Goal: Task Accomplishment & Management: Use online tool/utility

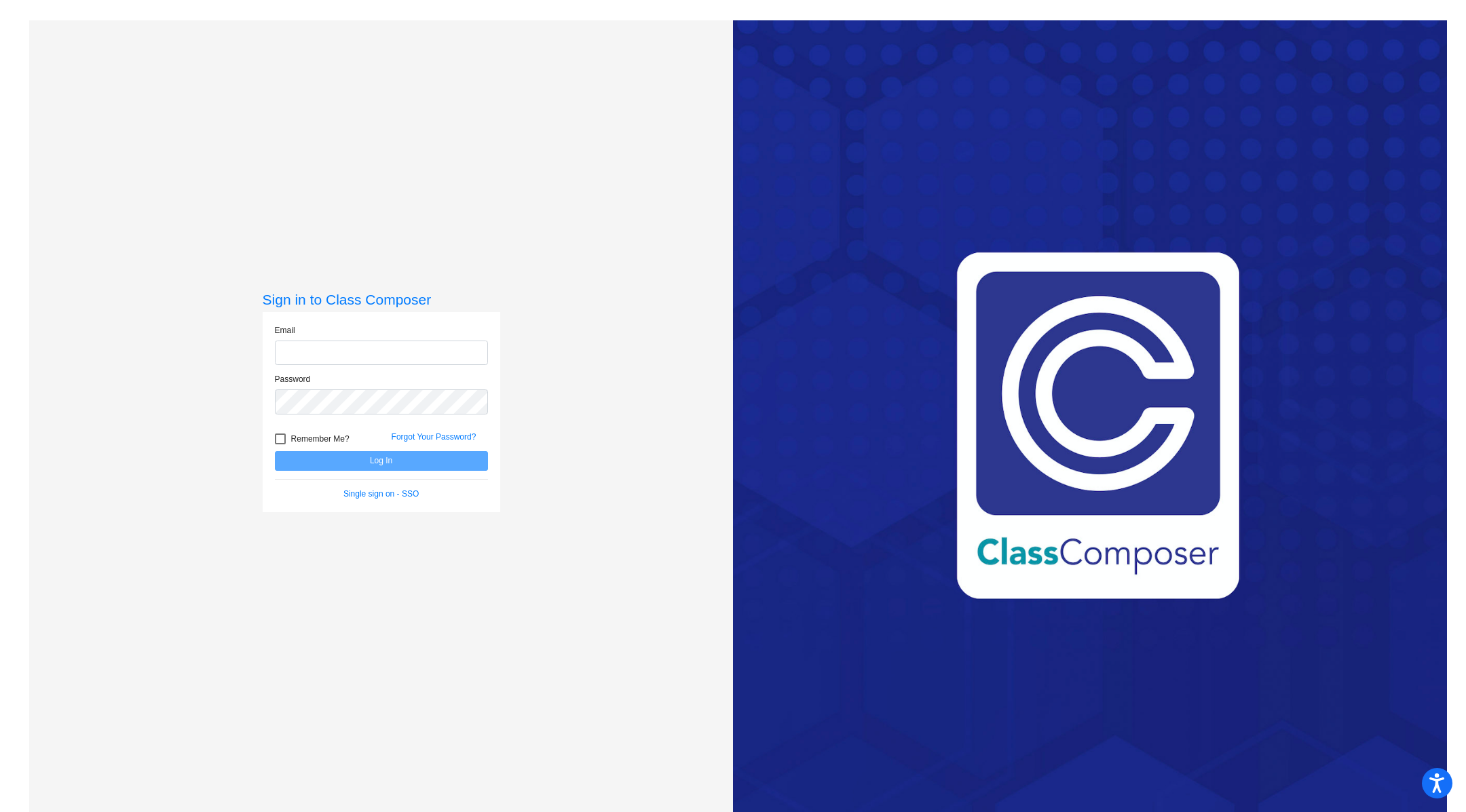
type input "[PERSON_NAME][EMAIL_ADDRESS][PERSON_NAME][DOMAIN_NAME]"
click at [329, 462] on button "Log In" at bounding box center [382, 461] width 213 height 20
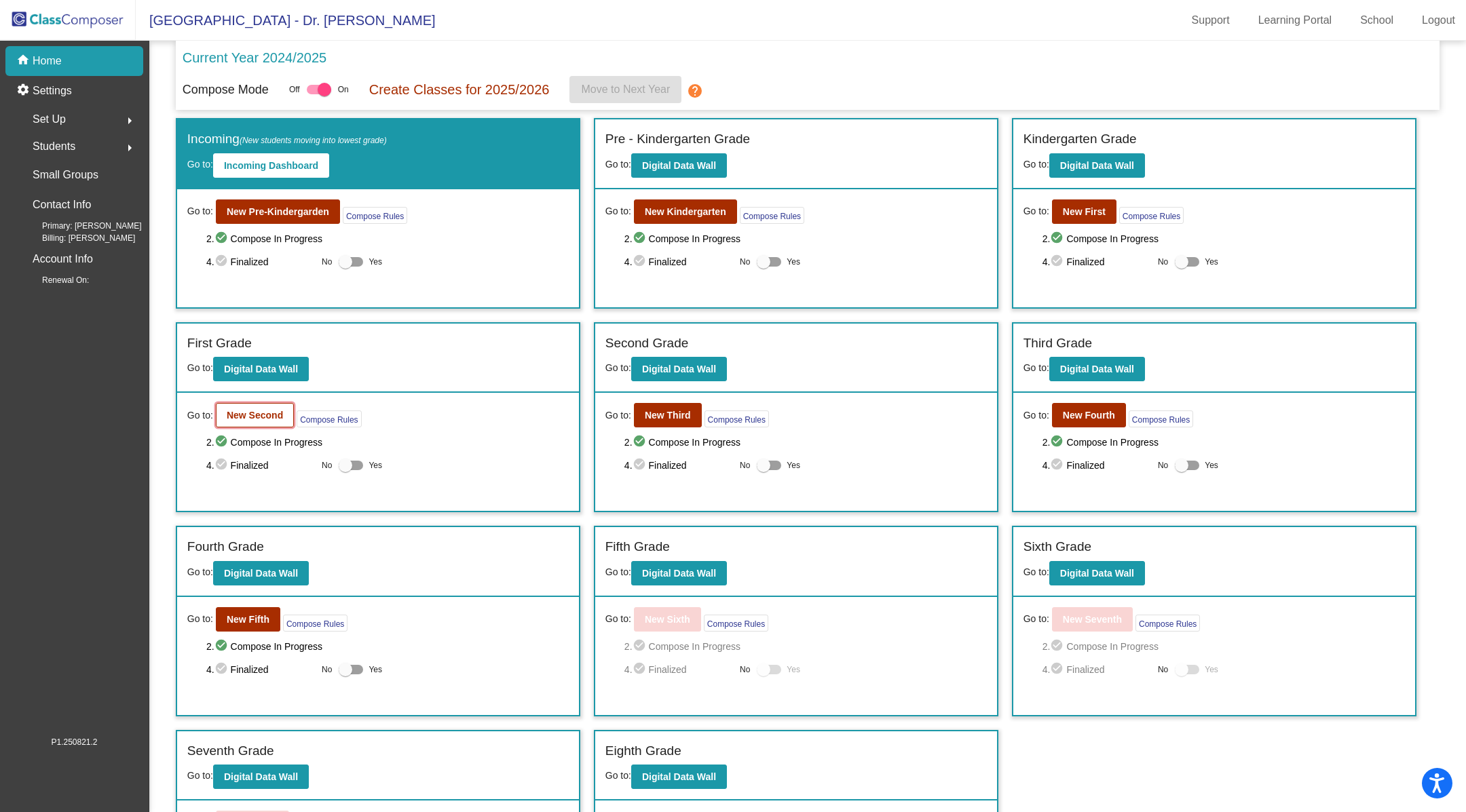
click at [266, 411] on b "New Second" at bounding box center [254, 415] width 56 height 11
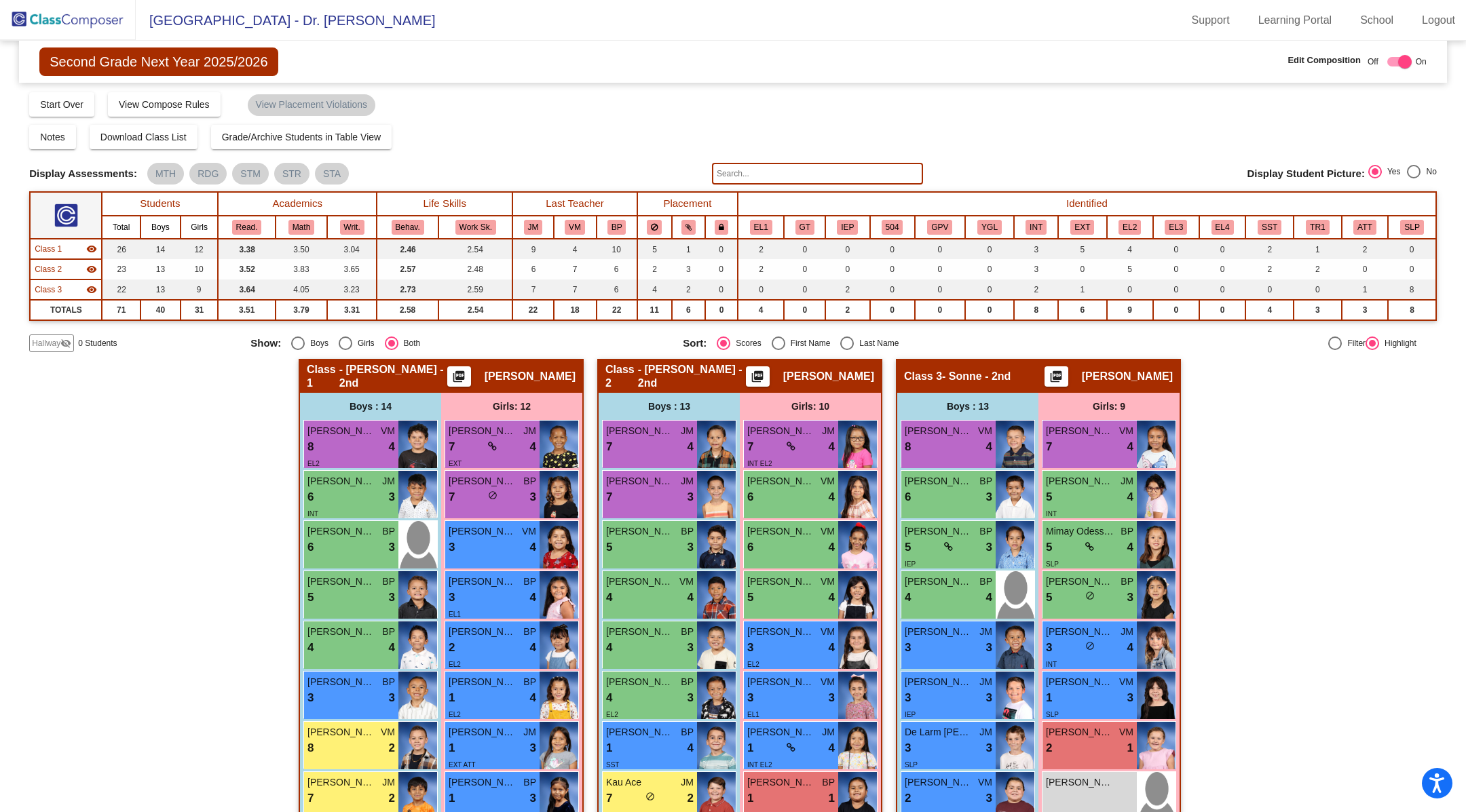
scroll to position [14, 0]
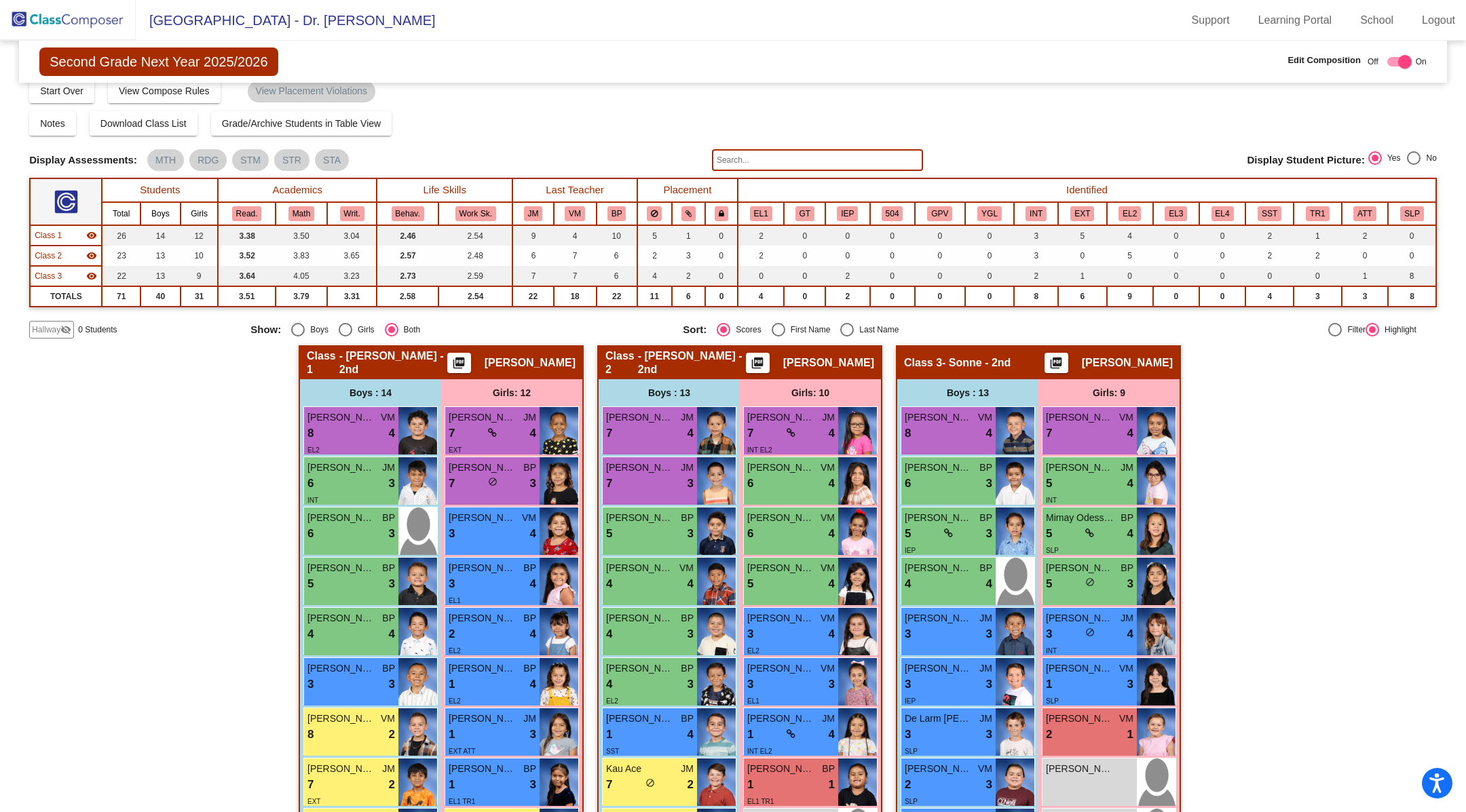
click at [778, 159] on input "text" at bounding box center [817, 160] width 211 height 21
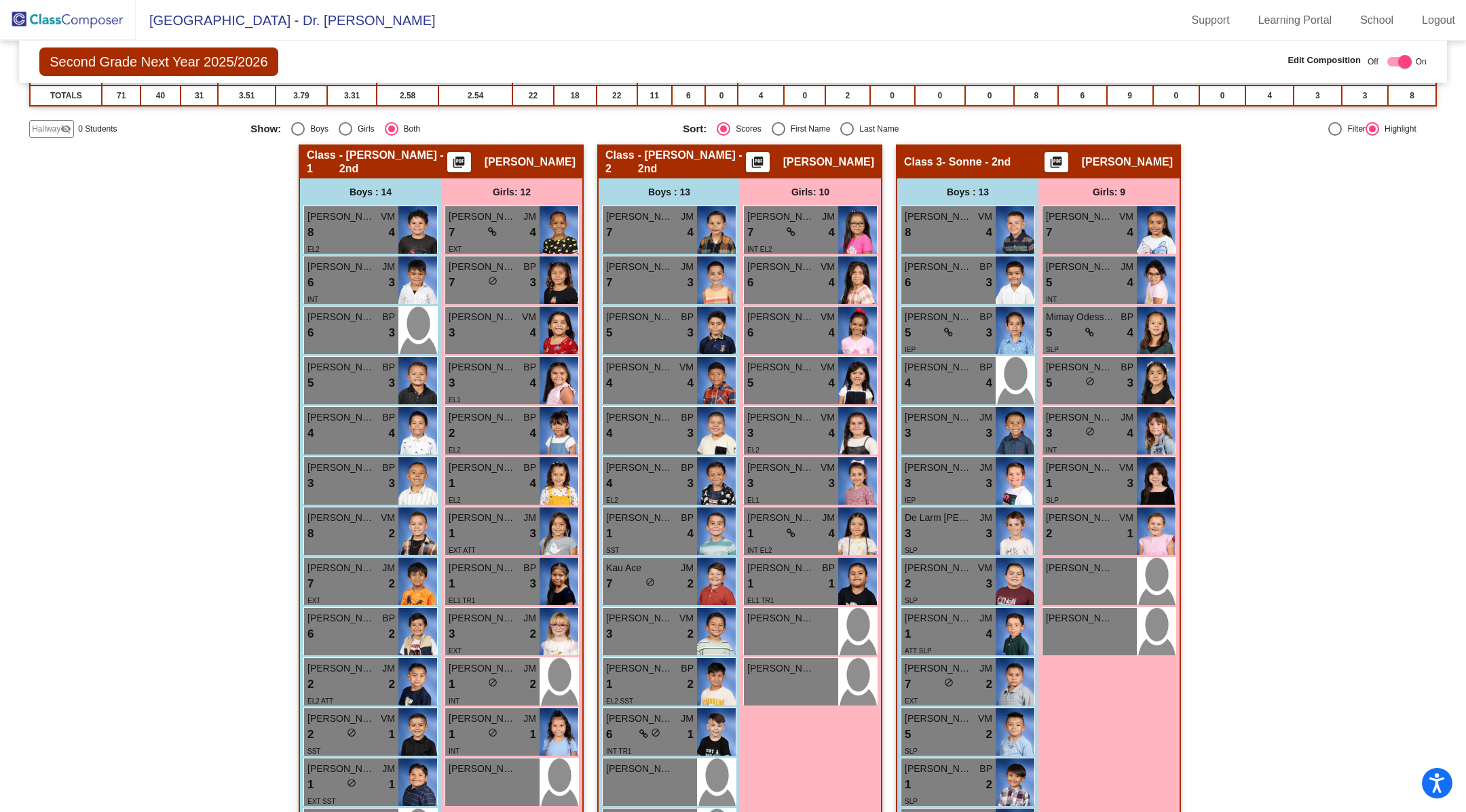
scroll to position [330, 0]
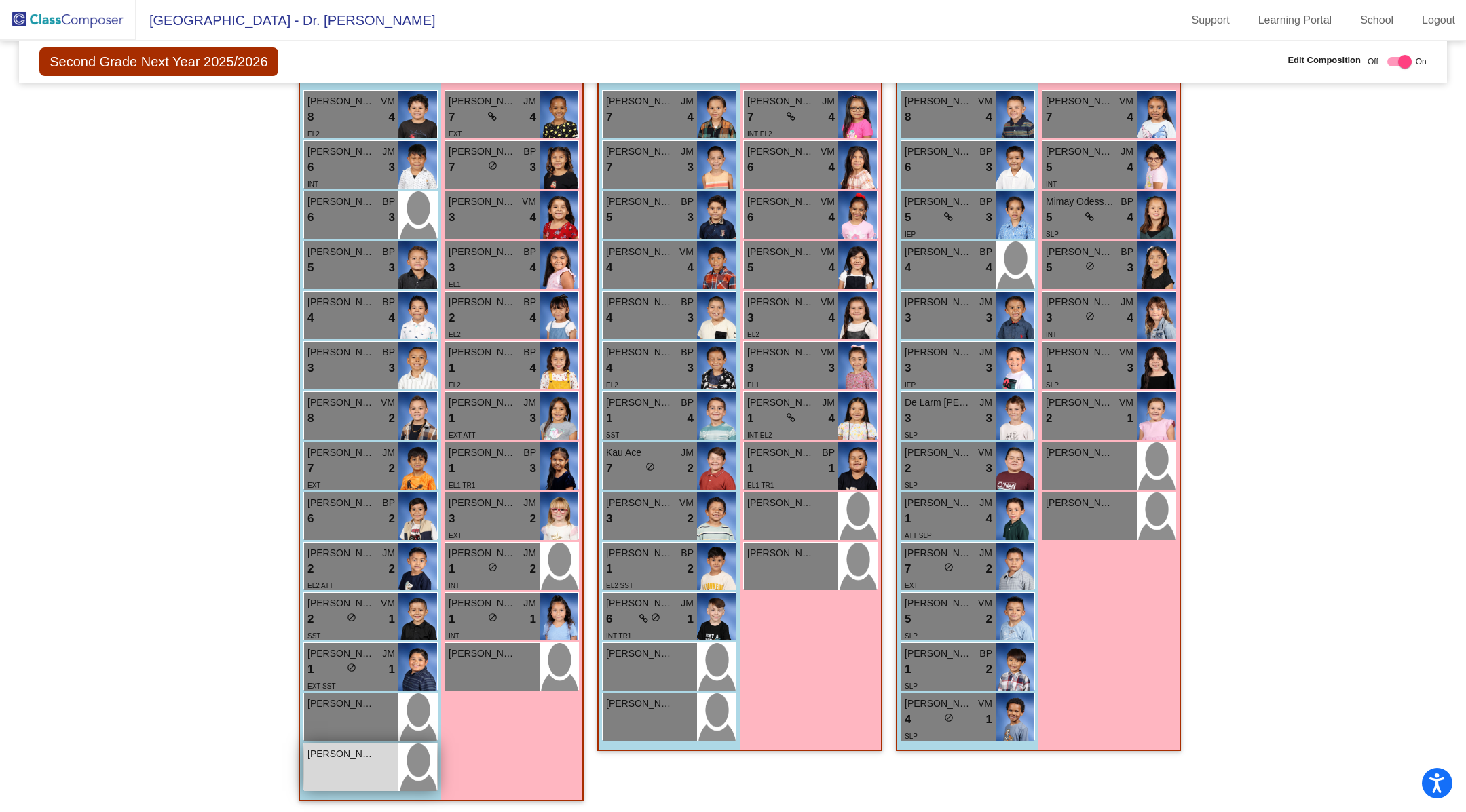
click at [363, 760] on div "[PERSON_NAME] [PERSON_NAME] lock do_not_disturb_alt" at bounding box center [351, 768] width 94 height 48
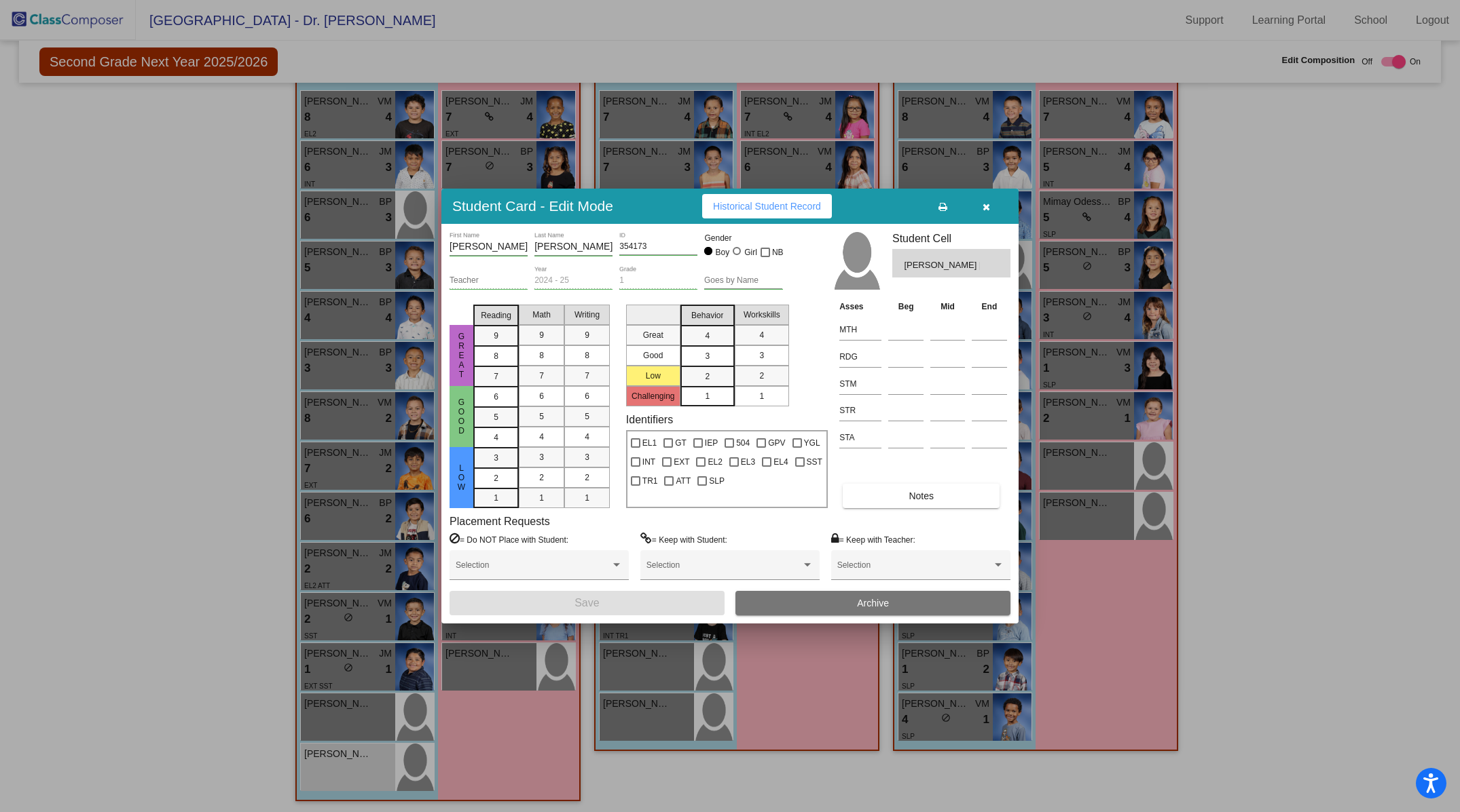
click at [985, 201] on span "button" at bounding box center [986, 206] width 8 height 11
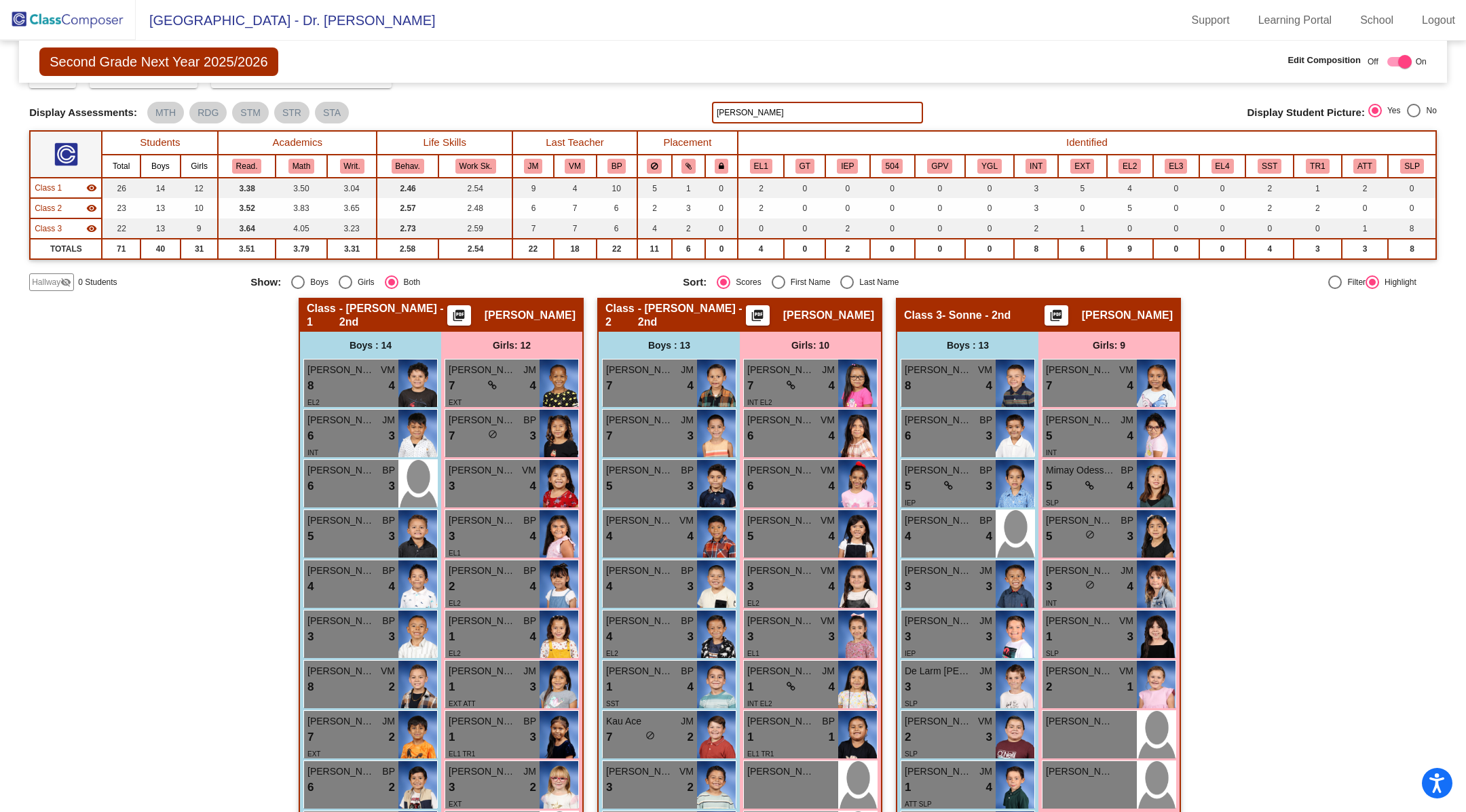
scroll to position [0, 0]
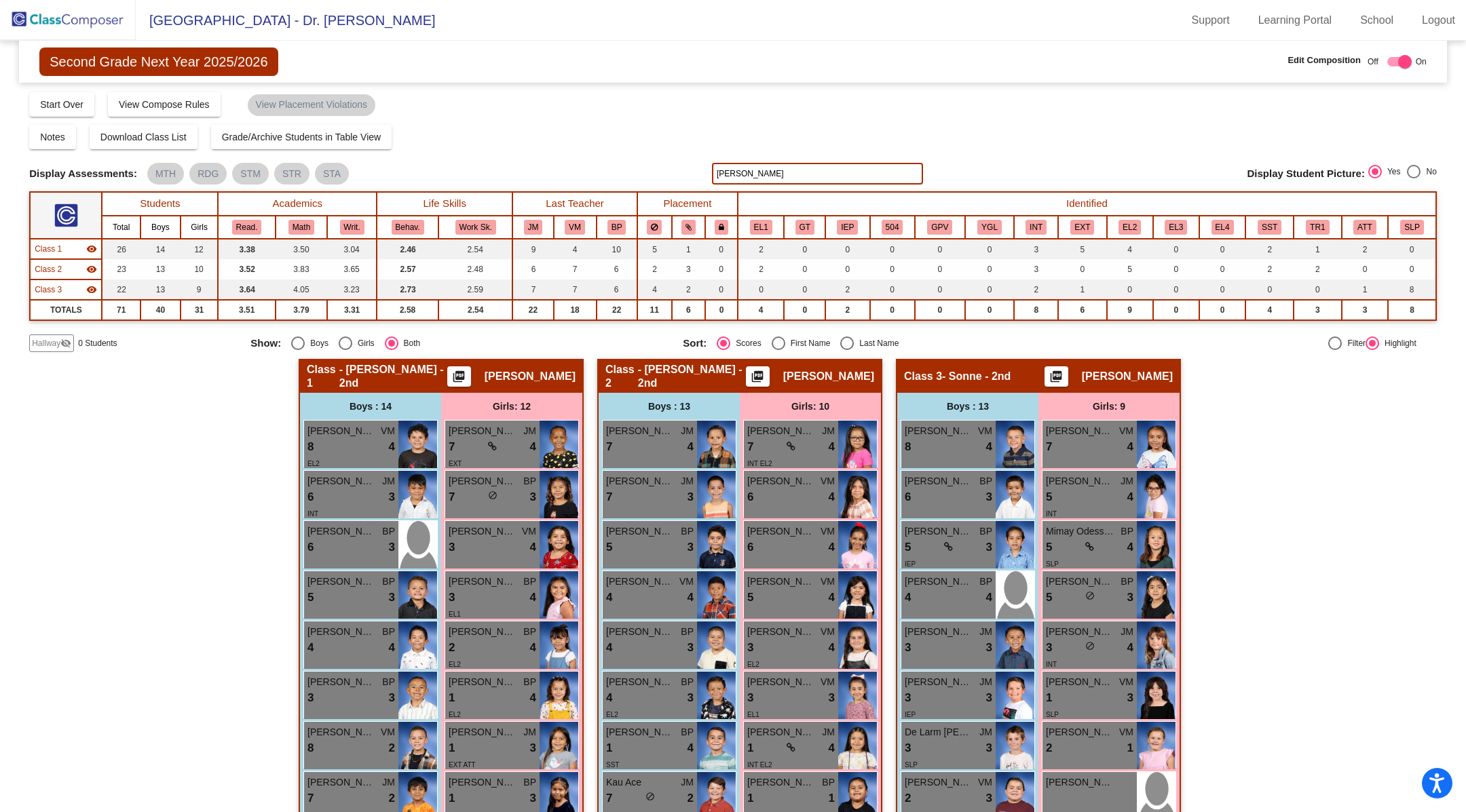
click at [761, 173] on input "[PERSON_NAME]" at bounding box center [817, 173] width 211 height 21
type input "e"
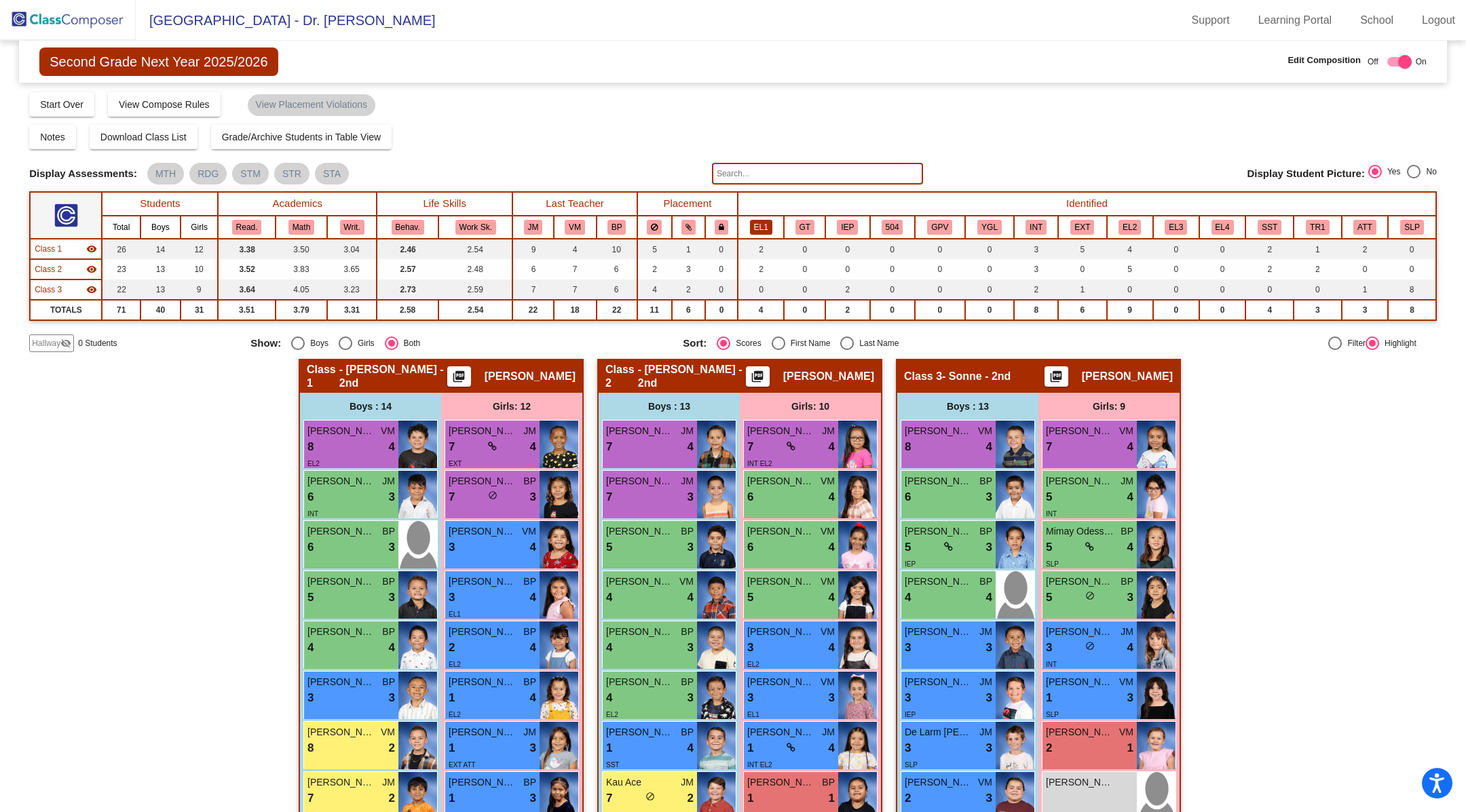
click at [762, 226] on button "EL1" at bounding box center [761, 227] width 22 height 15
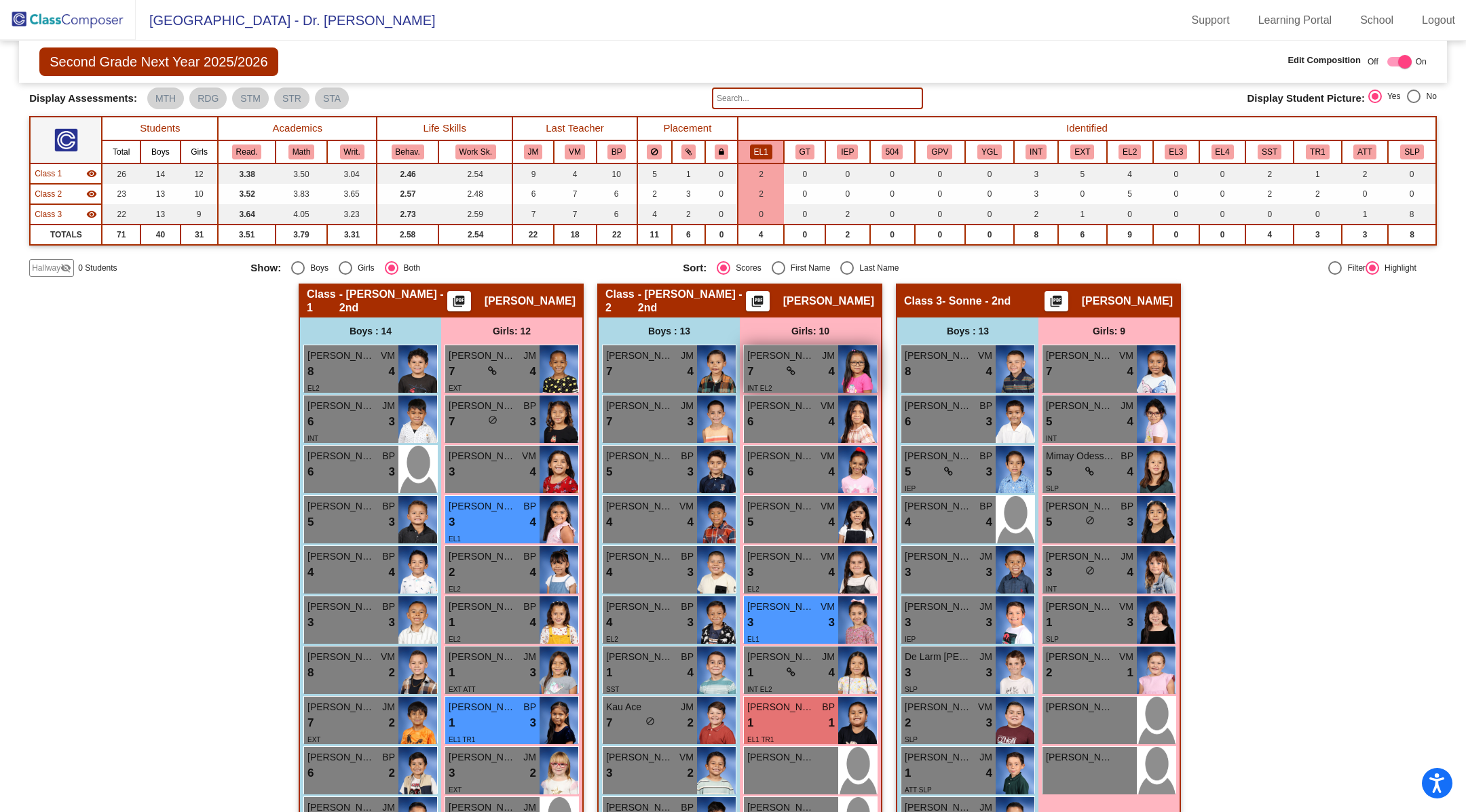
scroll to position [68, 0]
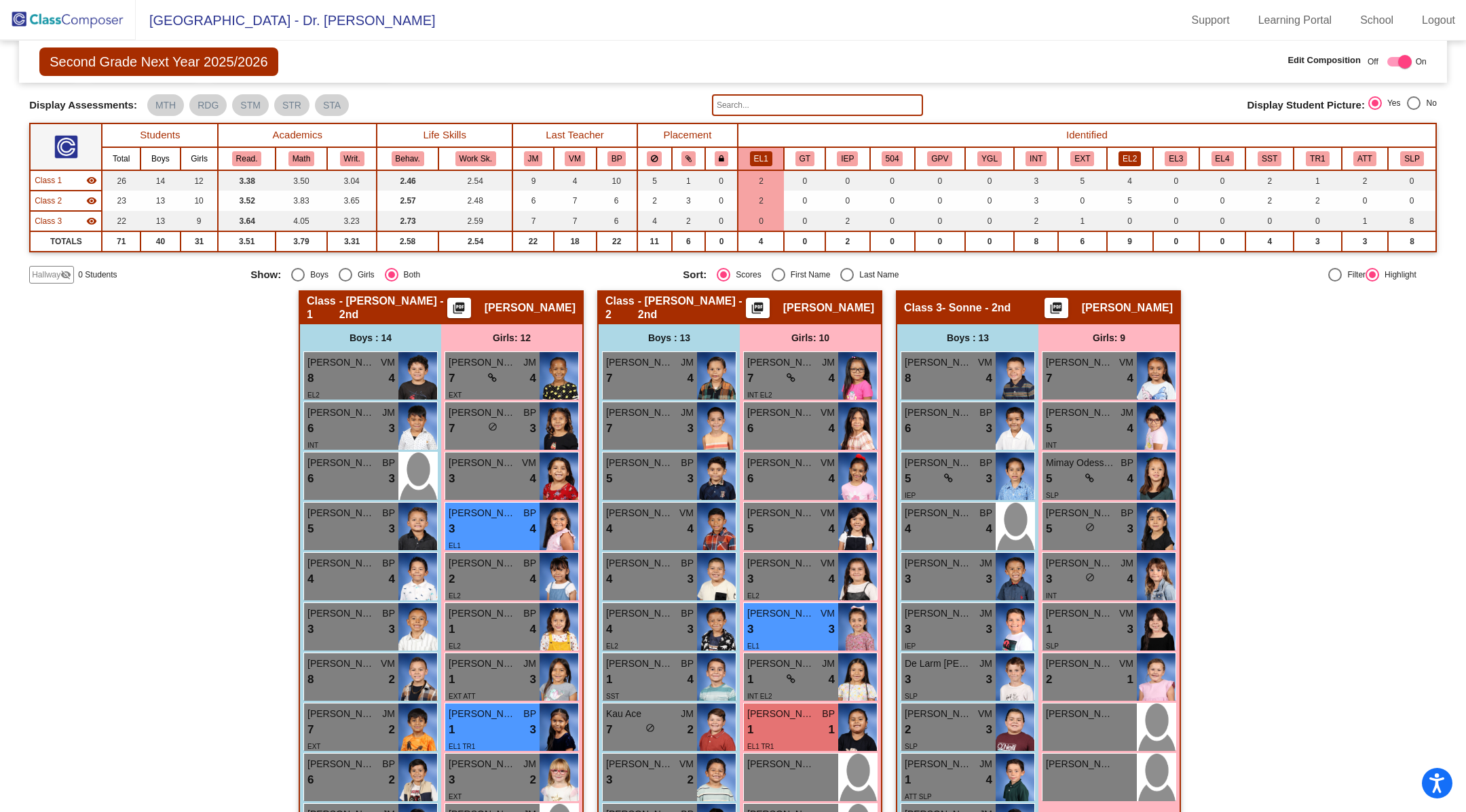
click at [1121, 157] on button "EL2" at bounding box center [1130, 158] width 22 height 15
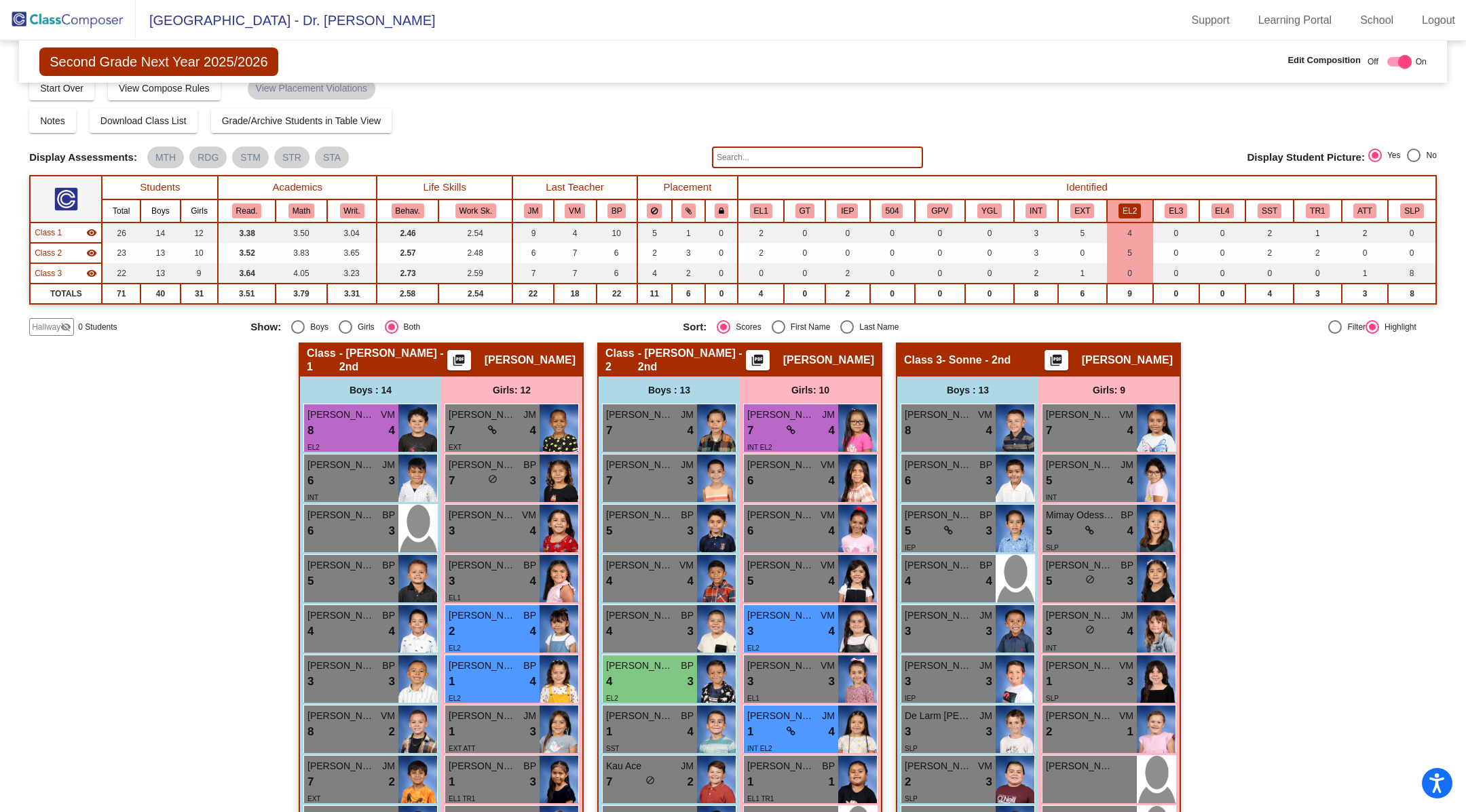
scroll to position [15, 0]
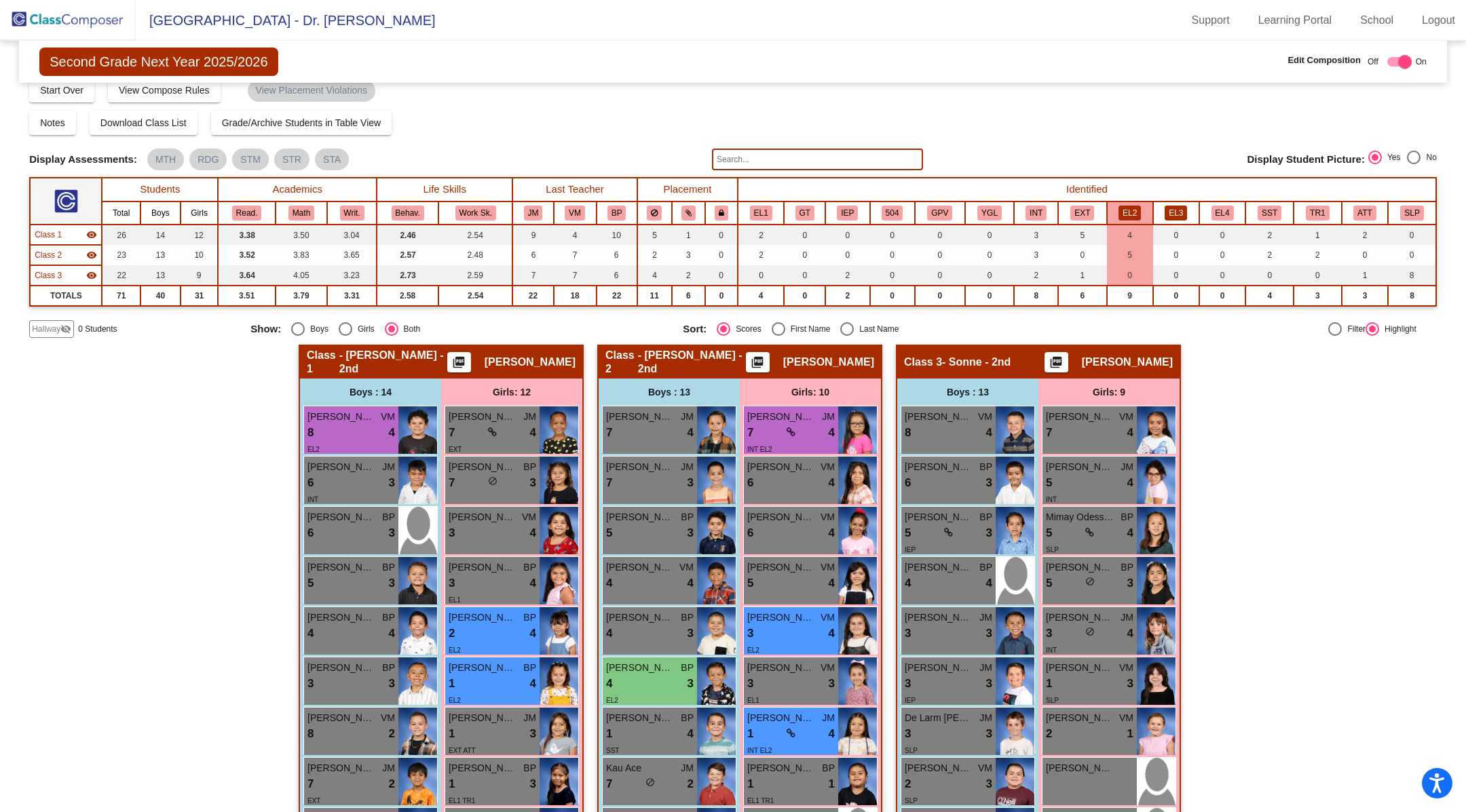
click at [1171, 211] on button "EL3" at bounding box center [1176, 213] width 22 height 15
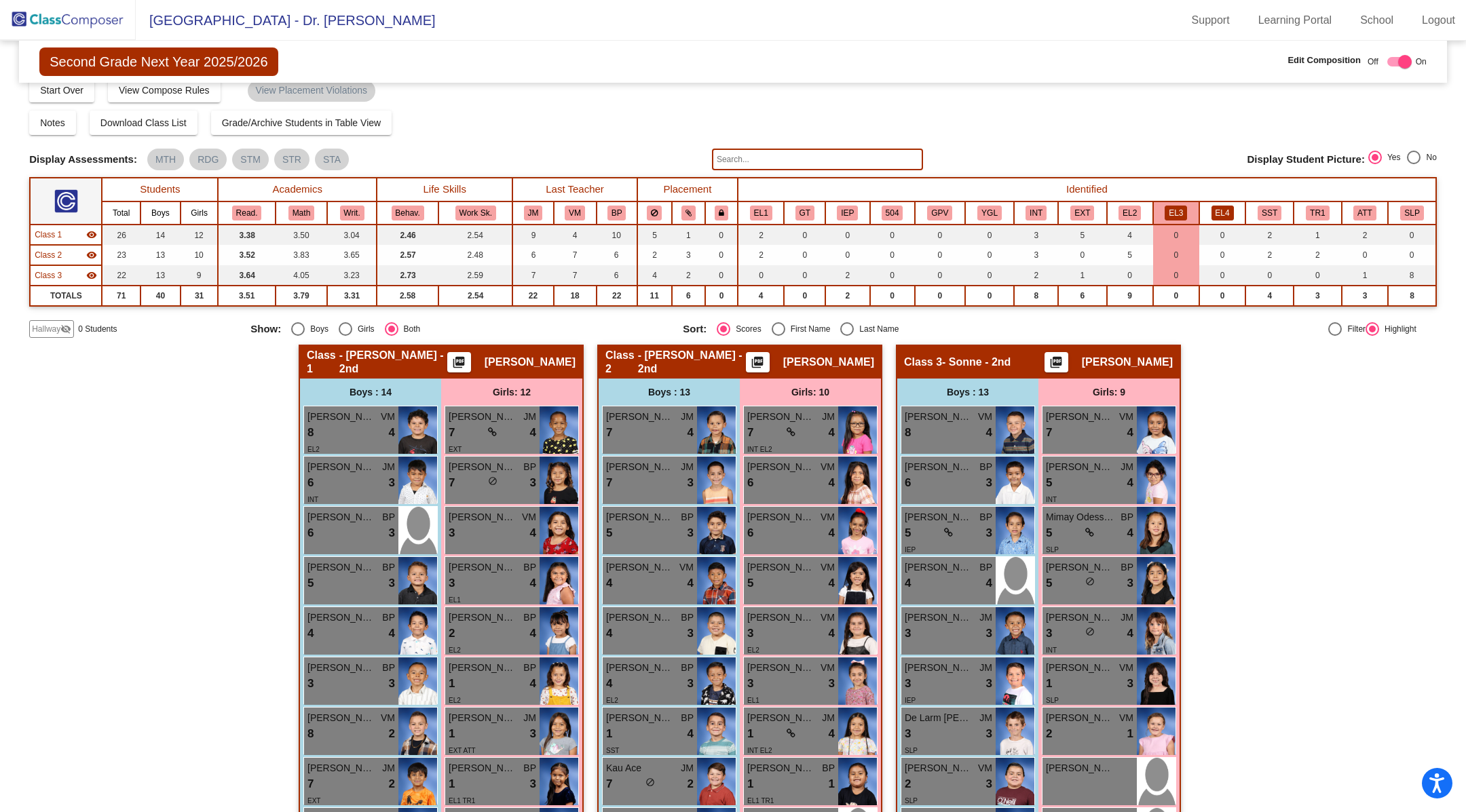
click at [1216, 207] on button "EL4" at bounding box center [1223, 213] width 22 height 15
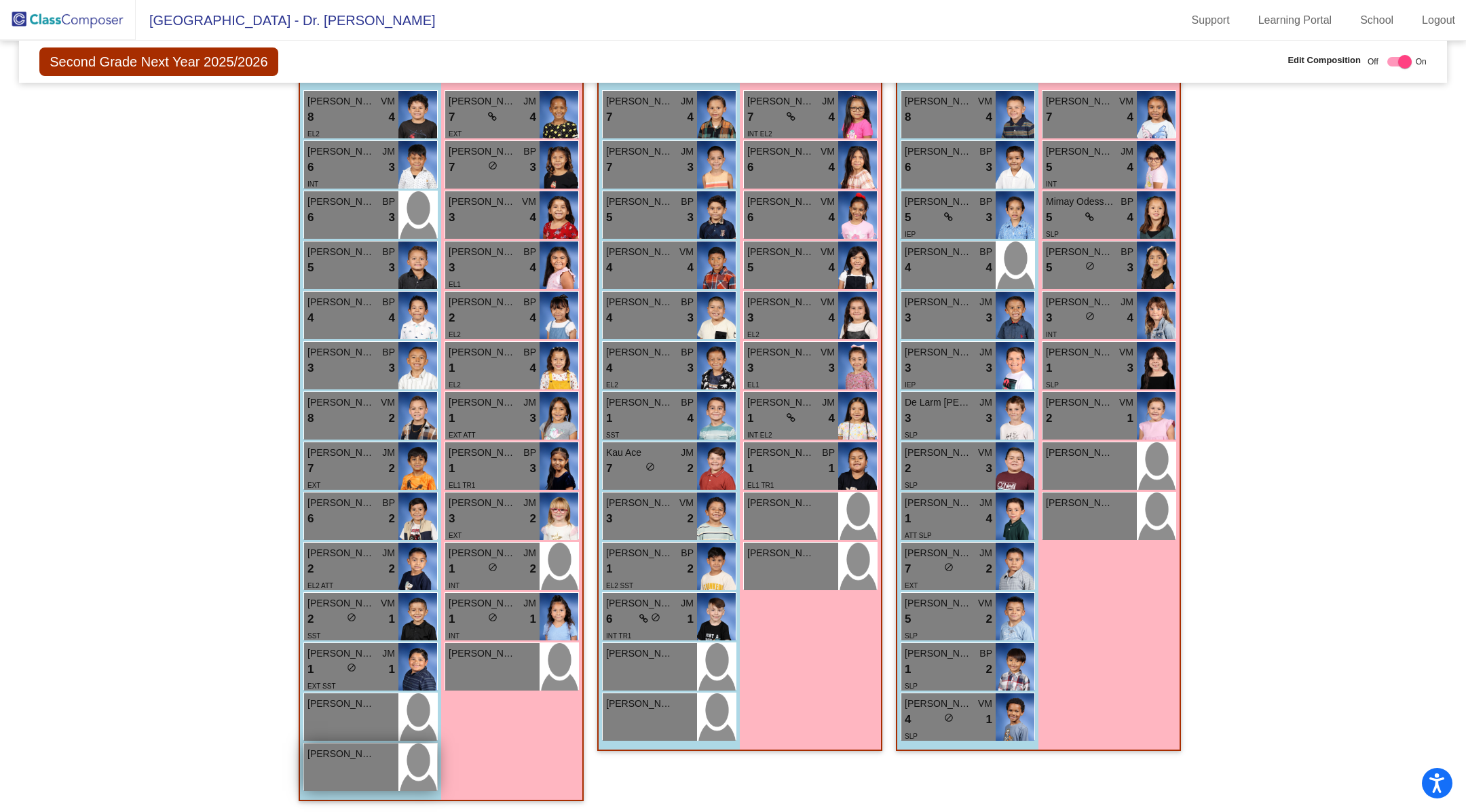
scroll to position [321, 0]
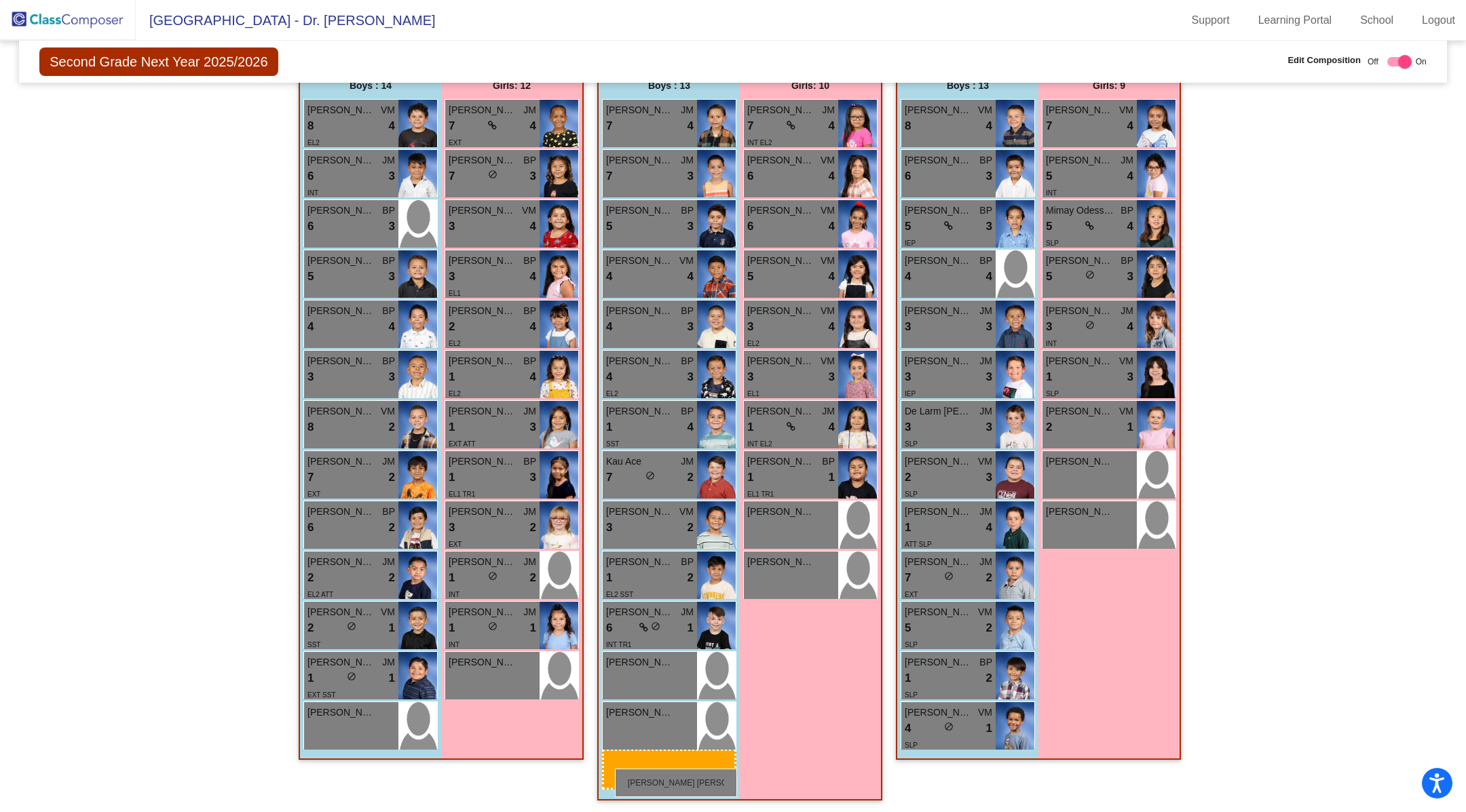
drag, startPoint x: 378, startPoint y: 776, endPoint x: 615, endPoint y: 768, distance: 237.1
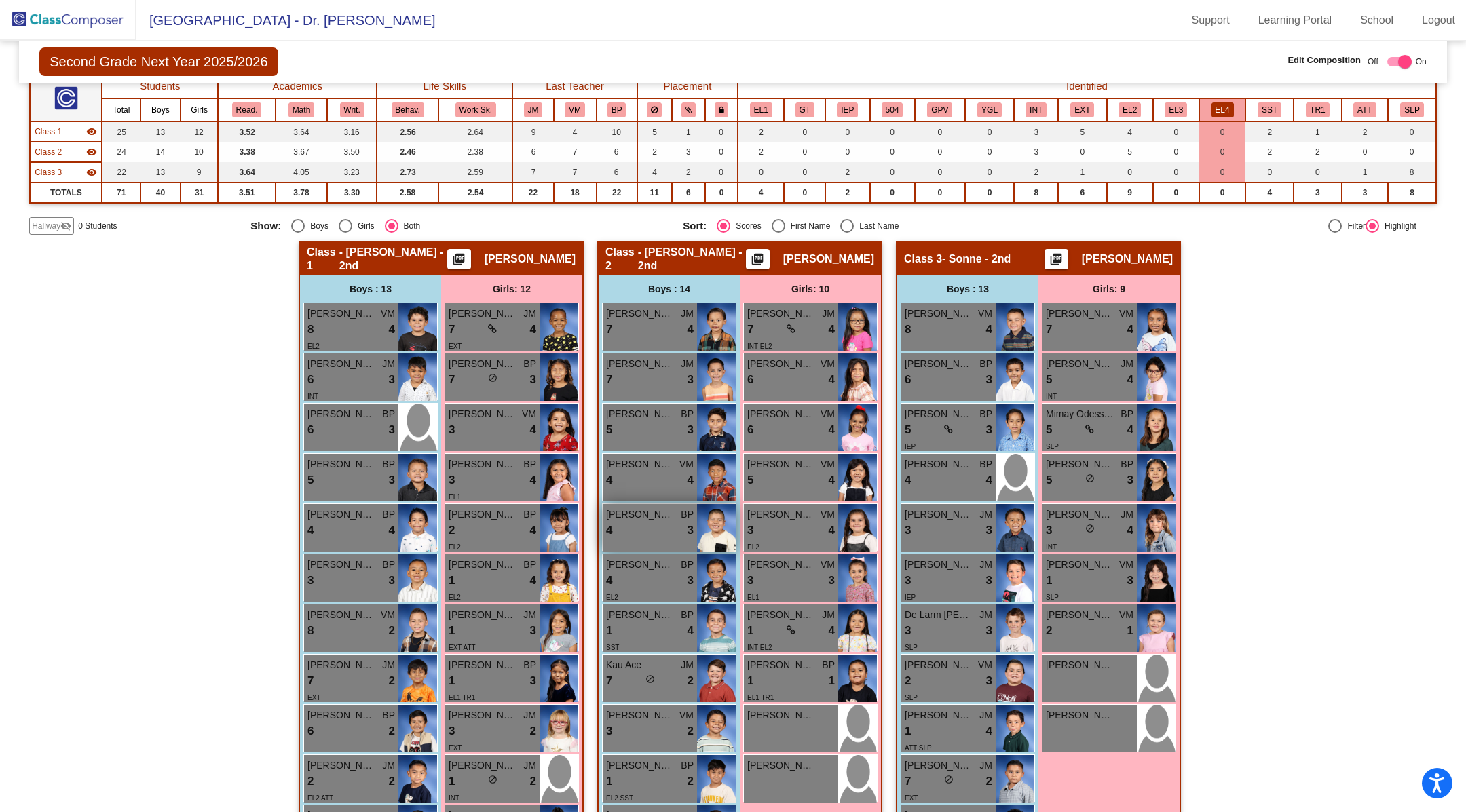
scroll to position [0, 0]
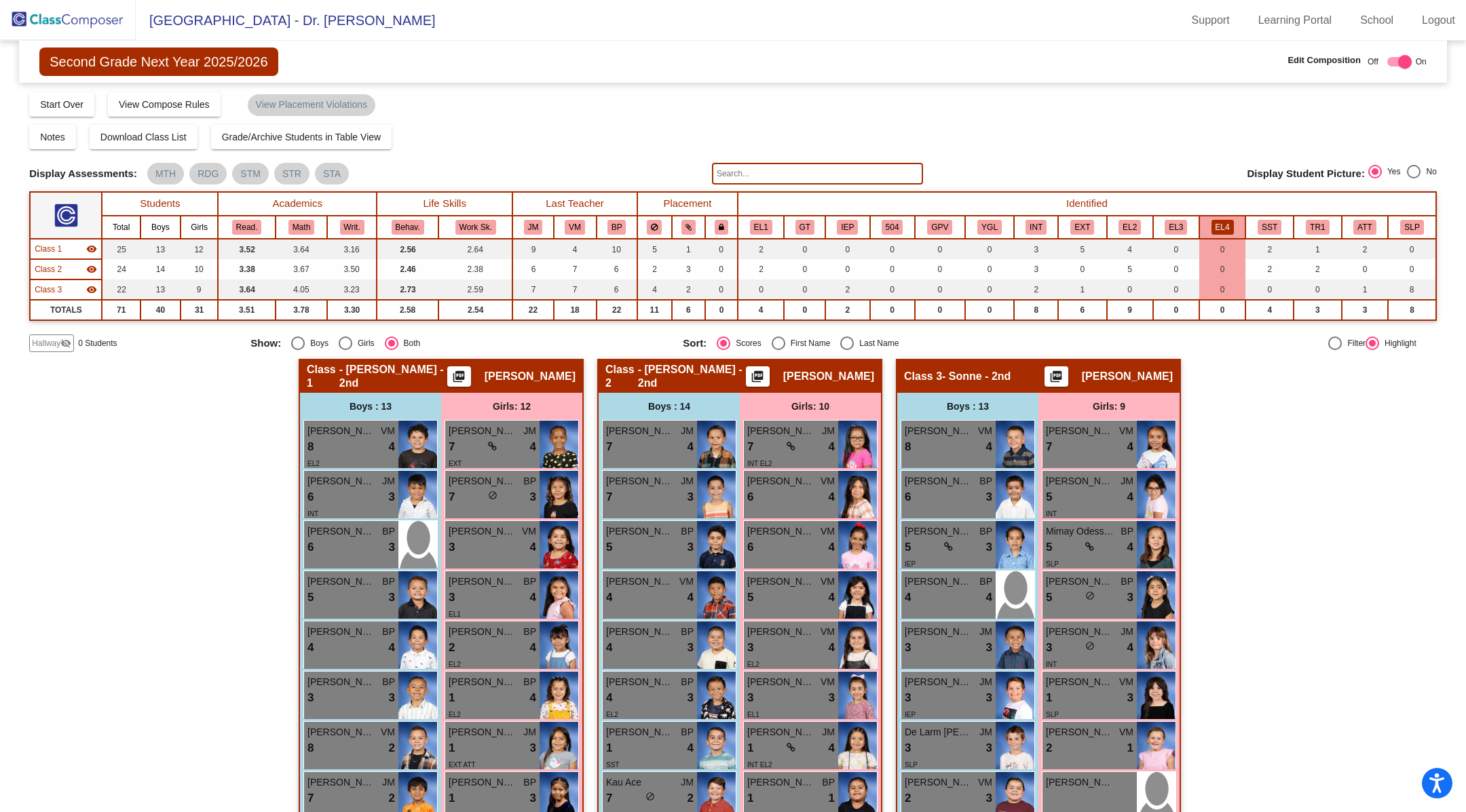
click at [1212, 220] on button "EL4" at bounding box center [1223, 227] width 22 height 15
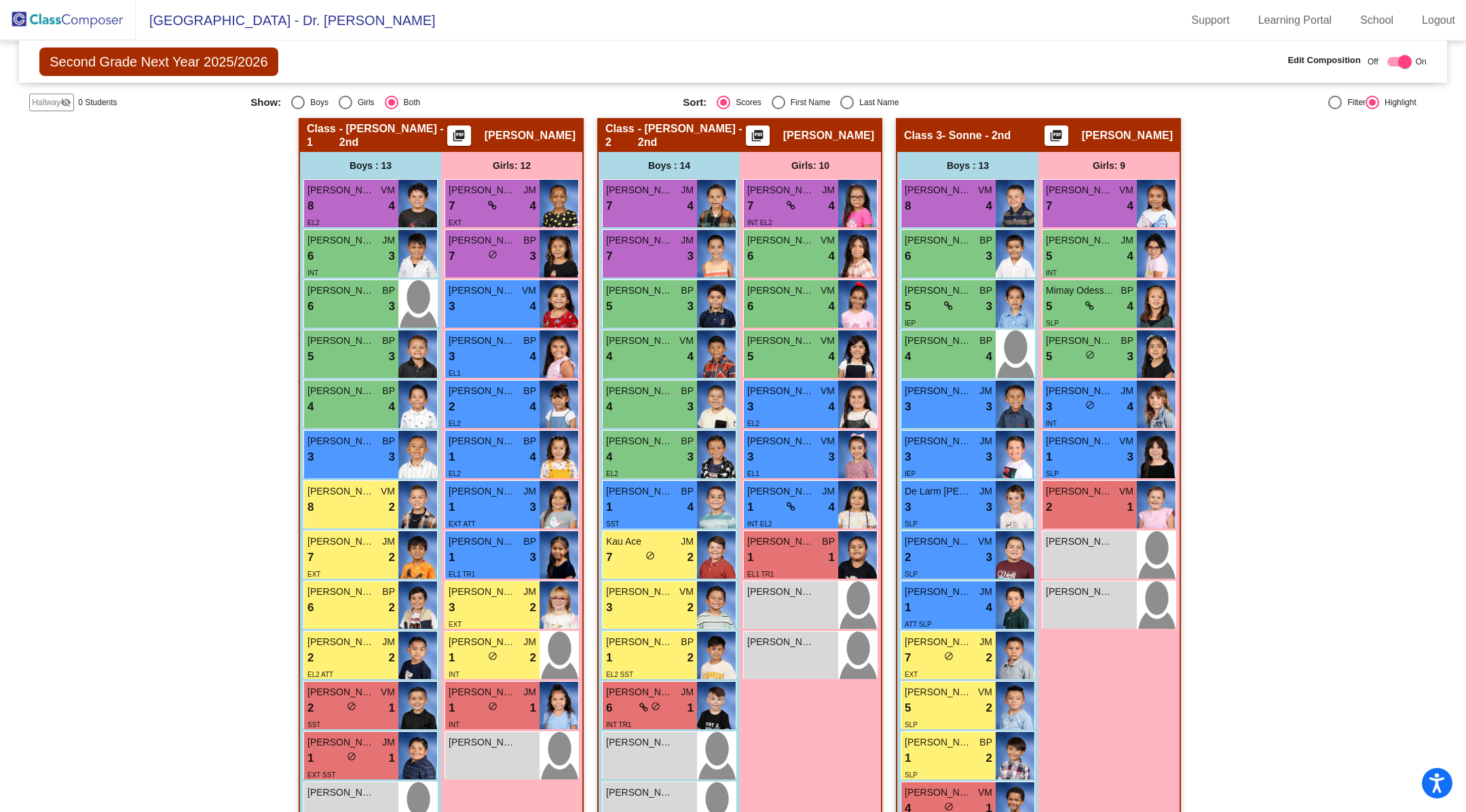
scroll to position [330, 0]
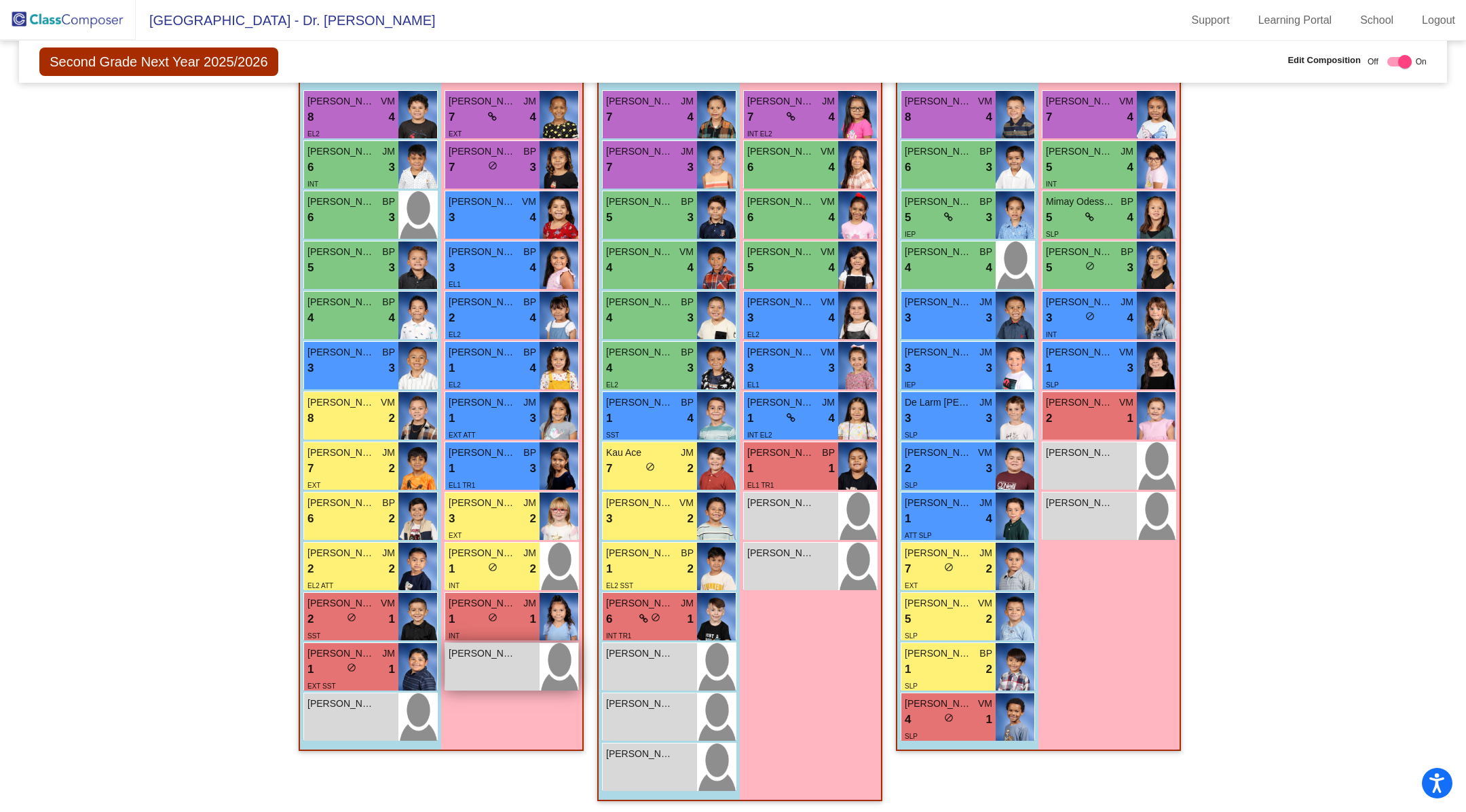
click at [478, 660] on div "[PERSON_NAME] lock do_not_disturb_alt" at bounding box center [492, 668] width 94 height 48
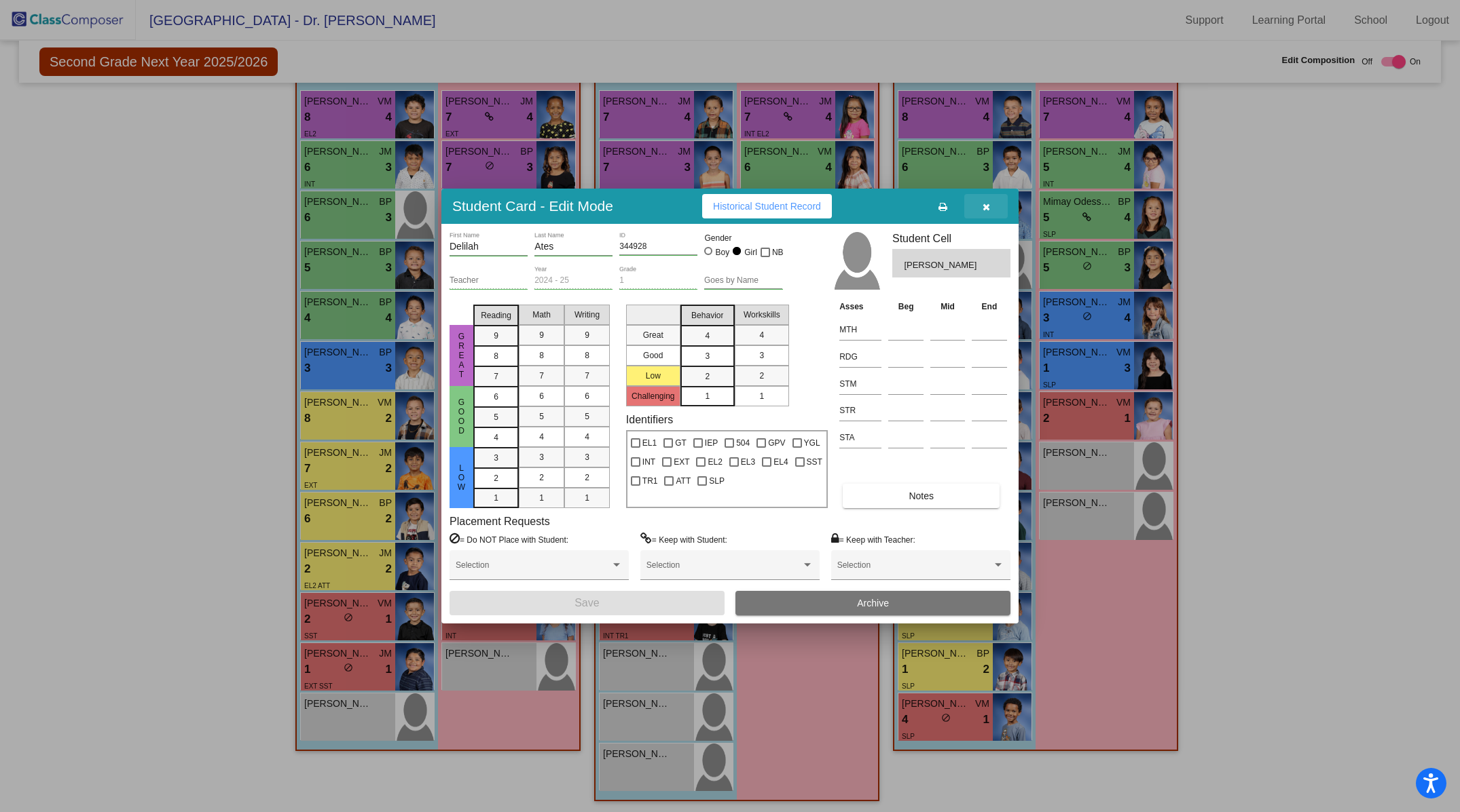
click at [984, 207] on icon "button" at bounding box center [986, 207] width 8 height 9
